Goal: Book appointment/travel/reservation

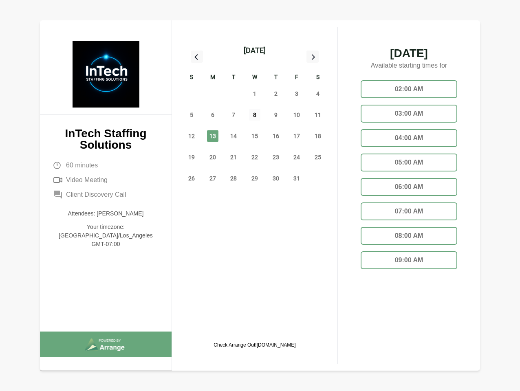
click at [254, 116] on span "8" at bounding box center [254, 114] width 11 height 11
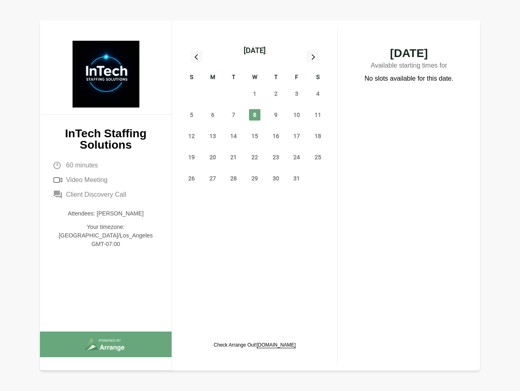
click at [254, 50] on div "[DATE]" at bounding box center [254, 50] width 22 height 11
click at [191, 94] on div "28" at bounding box center [191, 93] width 21 height 21
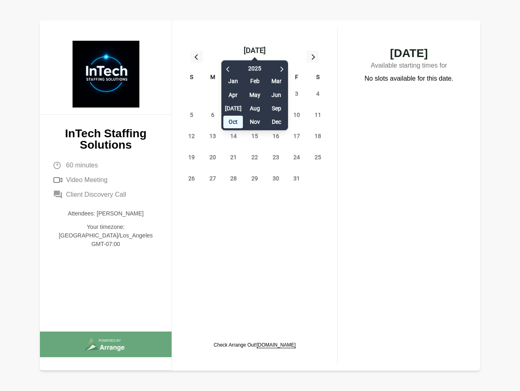
click at [213, 94] on div "29" at bounding box center [212, 93] width 21 height 21
click at [233, 94] on div "[DATE] Feb Mar Apr May Jun [DATE] Aug Sep Oct Nov Dec" at bounding box center [254, 93] width 67 height 74
click at [254, 94] on div "[DATE] Feb Mar Apr May Jun [DATE] Aug Sep Oct Nov Dec" at bounding box center [254, 93] width 67 height 74
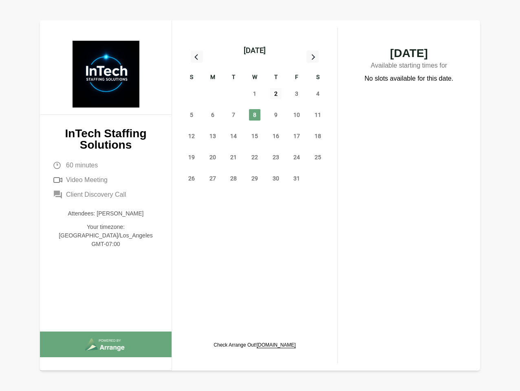
click at [276, 94] on span "2" at bounding box center [275, 93] width 11 height 11
click at [296, 94] on span "3" at bounding box center [296, 93] width 11 height 11
click at [318, 94] on span "4" at bounding box center [317, 93] width 11 height 11
click at [191, 115] on span "5" at bounding box center [191, 114] width 11 height 11
